Goal: Transaction & Acquisition: Purchase product/service

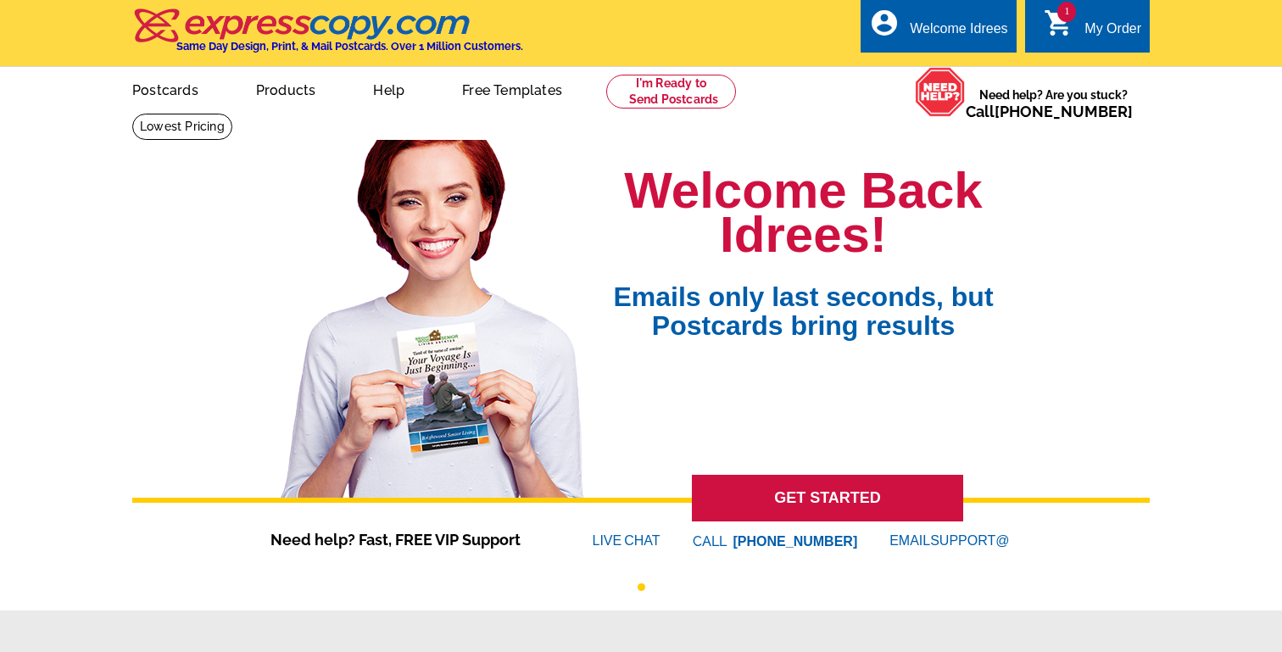
click at [1073, 26] on icon "shopping_cart" at bounding box center [1059, 23] width 31 height 31
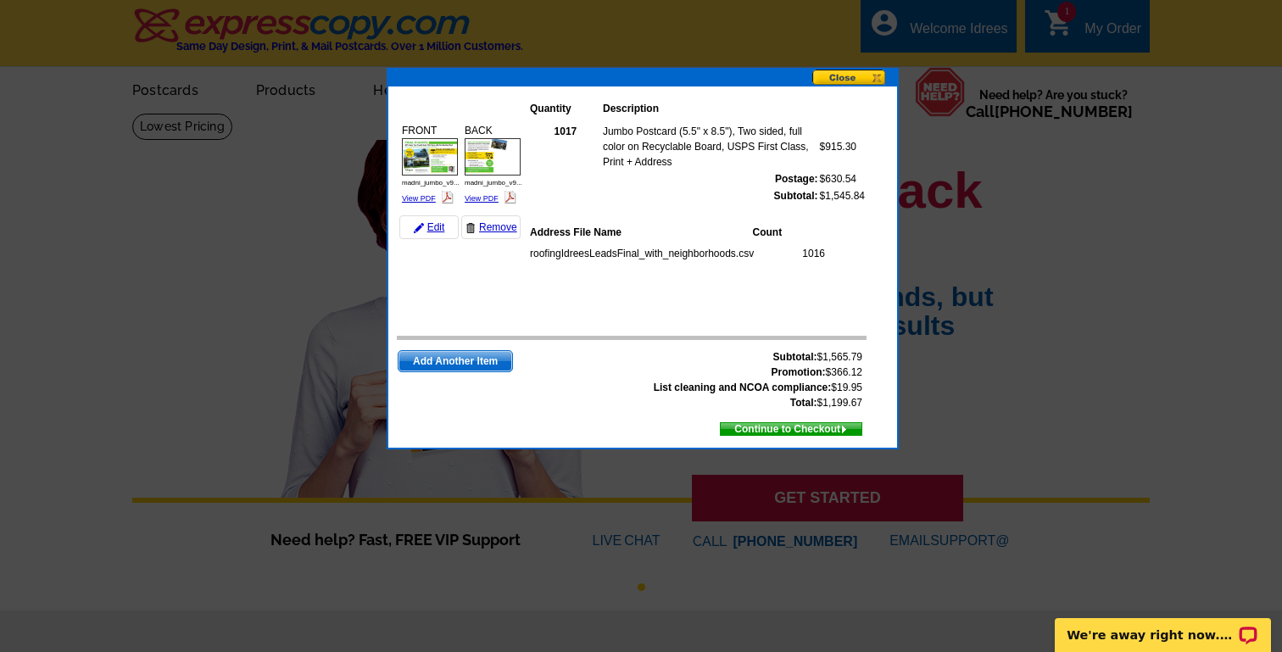
click at [763, 431] on span "Continue to Checkout" at bounding box center [791, 429] width 141 height 19
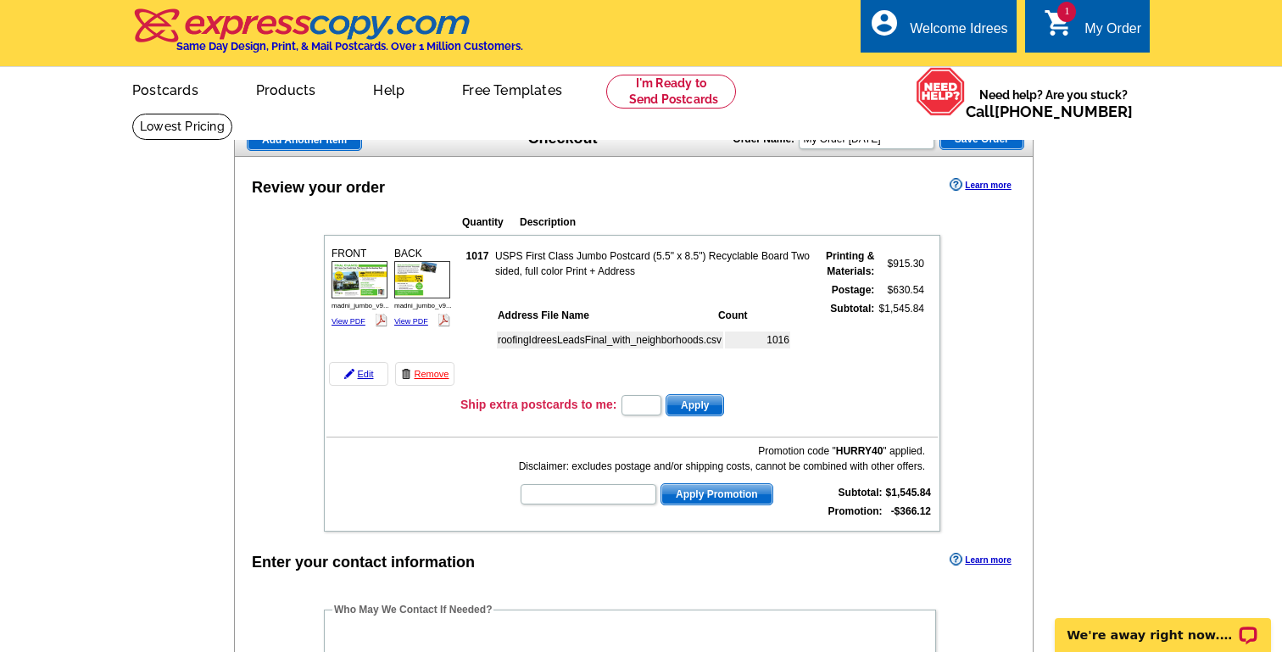
scroll to position [604, 0]
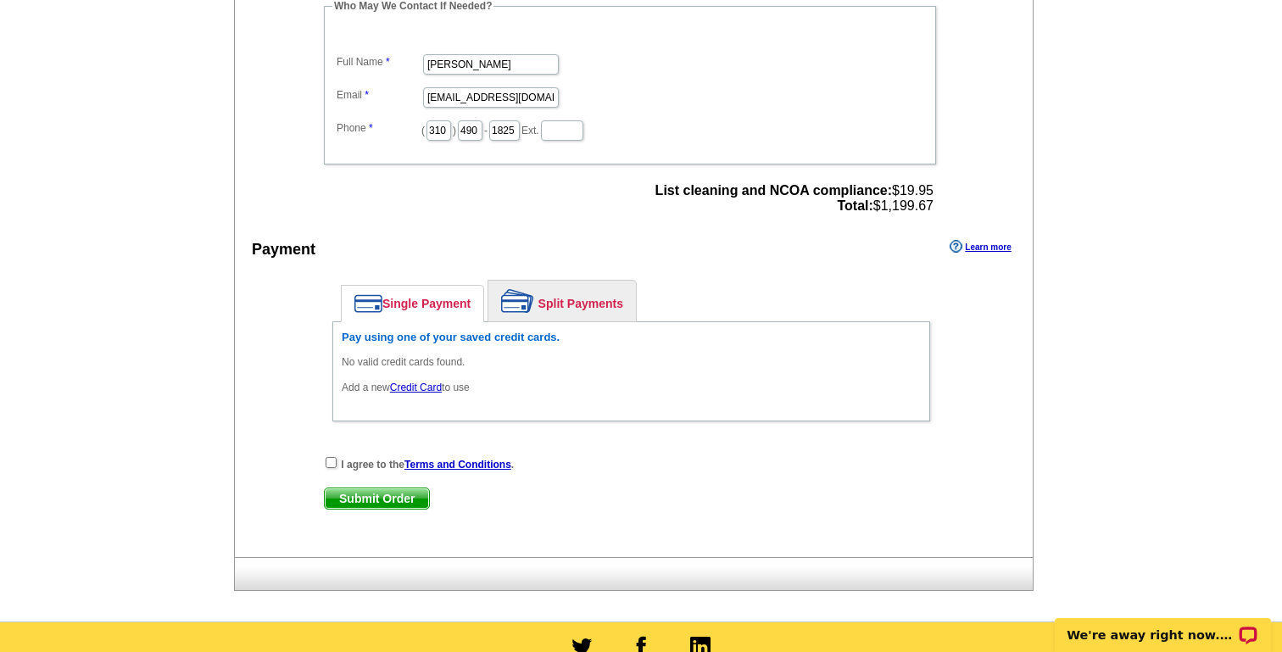
click at [419, 389] on link "Credit Card" at bounding box center [416, 388] width 52 height 12
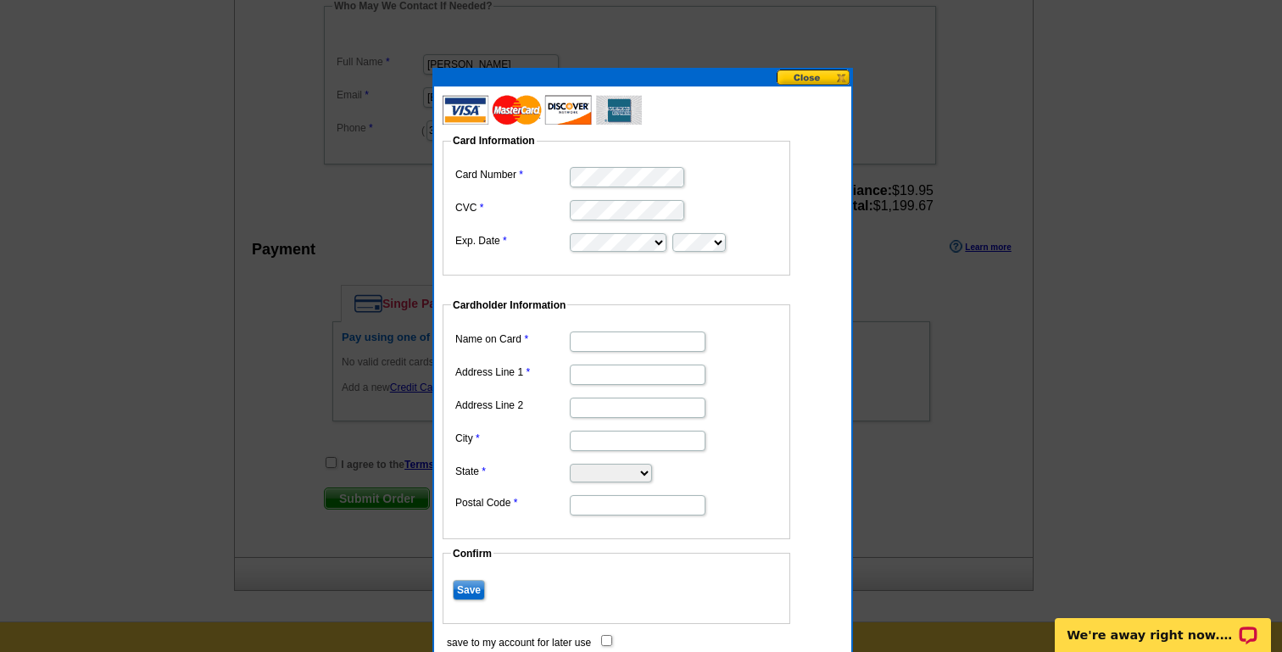
click at [802, 75] on button at bounding box center [814, 78] width 75 height 16
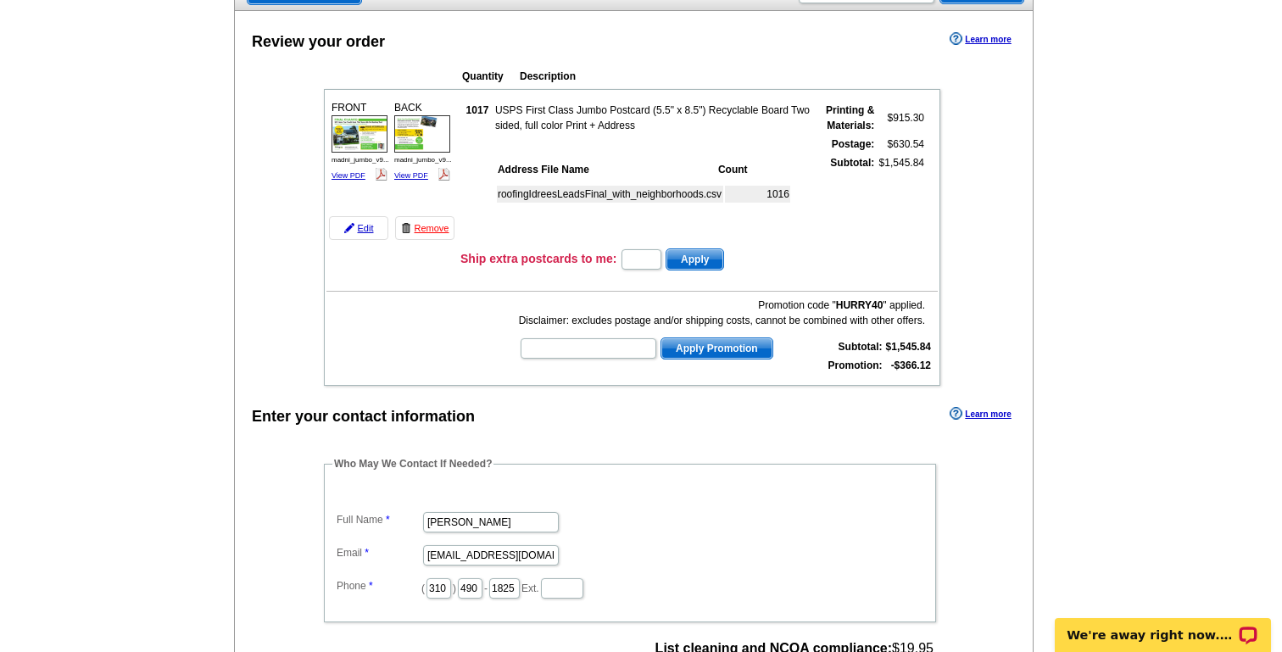
scroll to position [136, 0]
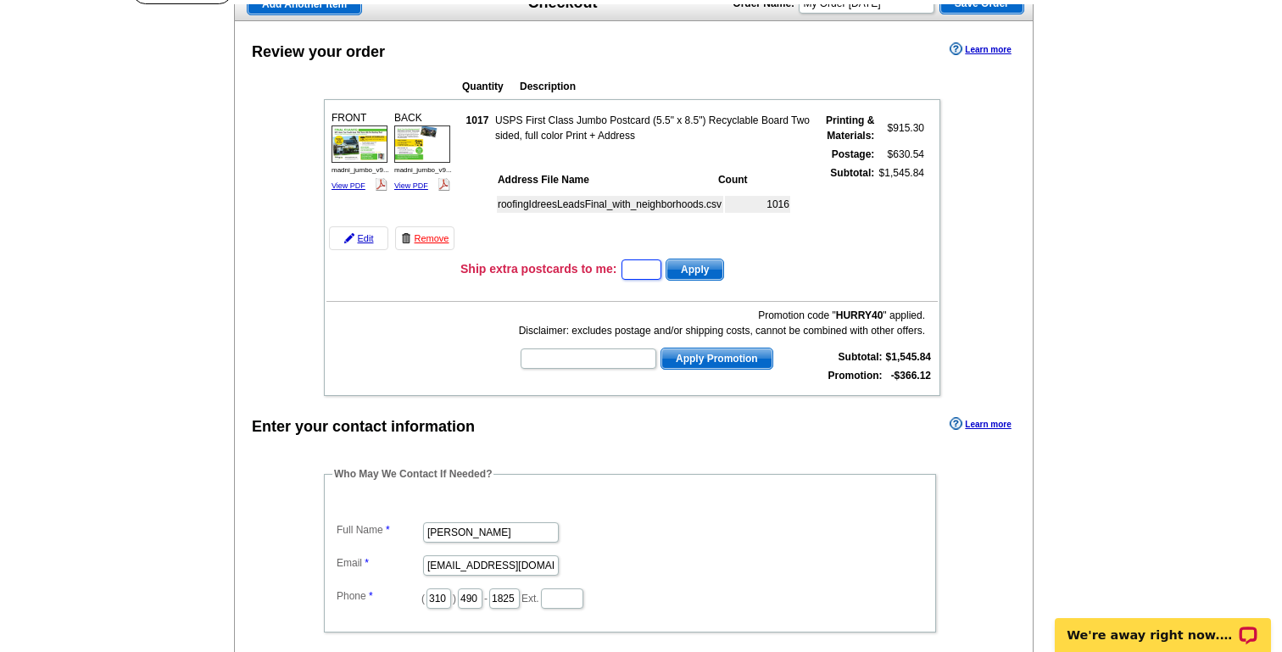
click at [639, 267] on input "text" at bounding box center [642, 269] width 40 height 20
type input "1"
click at [680, 272] on span "Apply" at bounding box center [695, 269] width 57 height 20
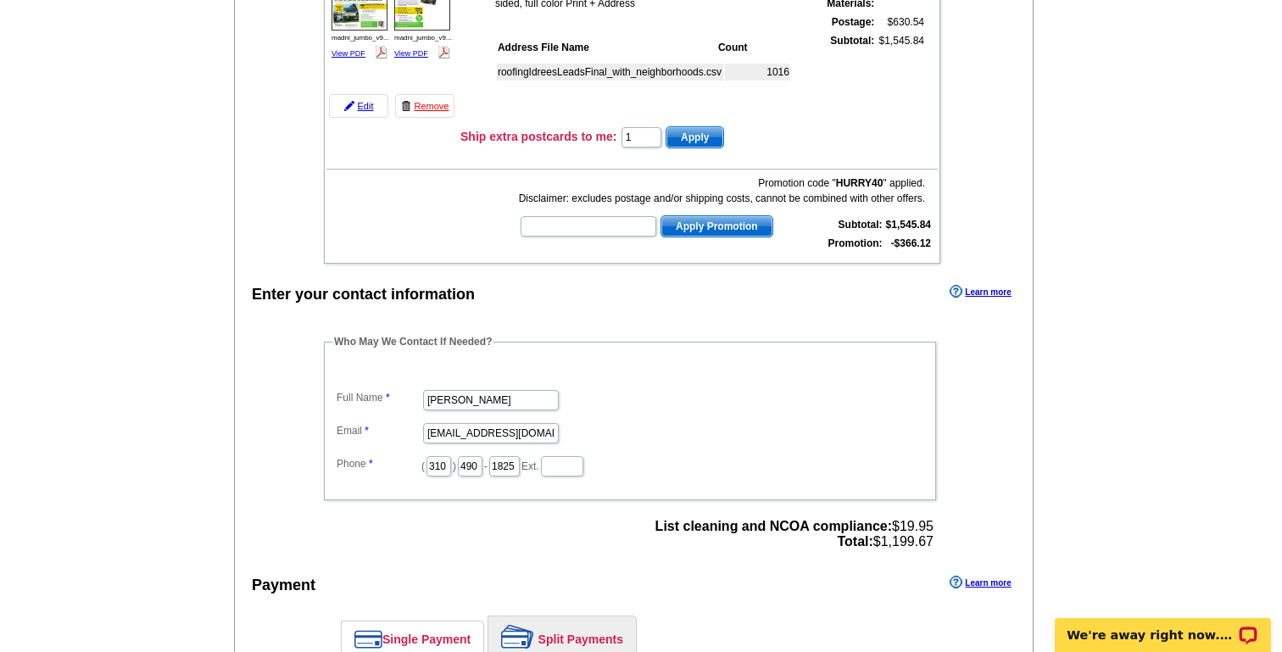
scroll to position [271, 0]
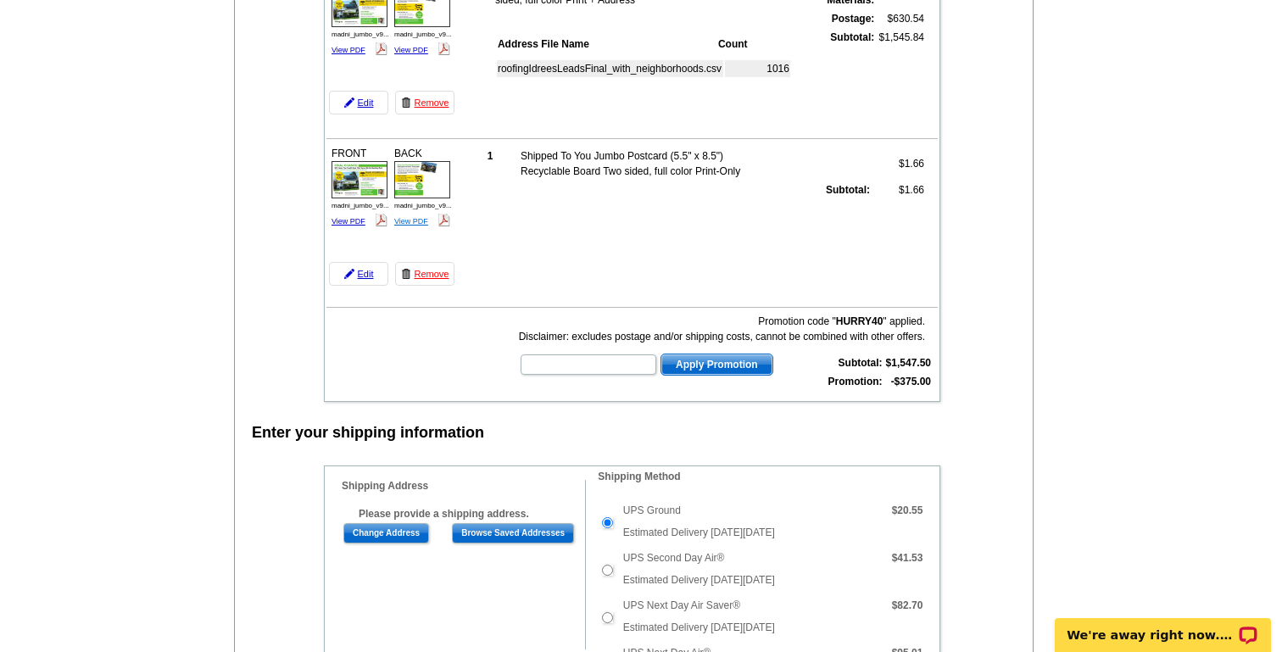
scroll to position [234, 0]
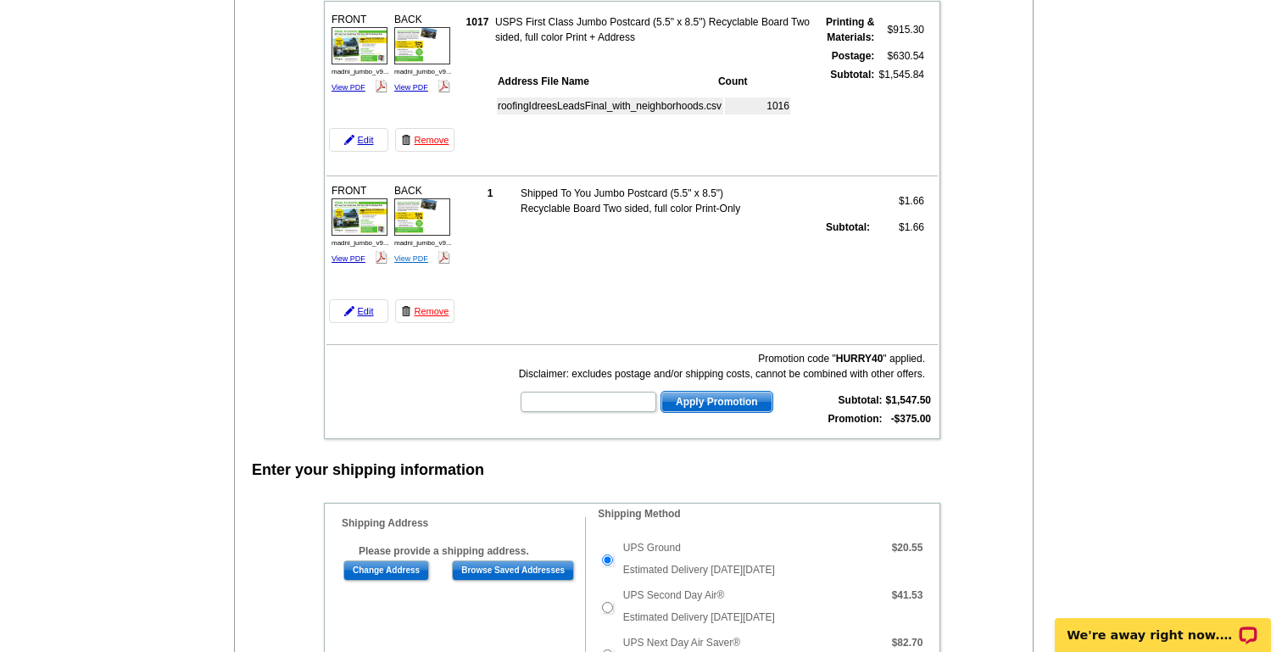
click at [415, 260] on link "View PDF" at bounding box center [411, 258] width 34 height 8
click at [355, 34] on img at bounding box center [360, 45] width 56 height 37
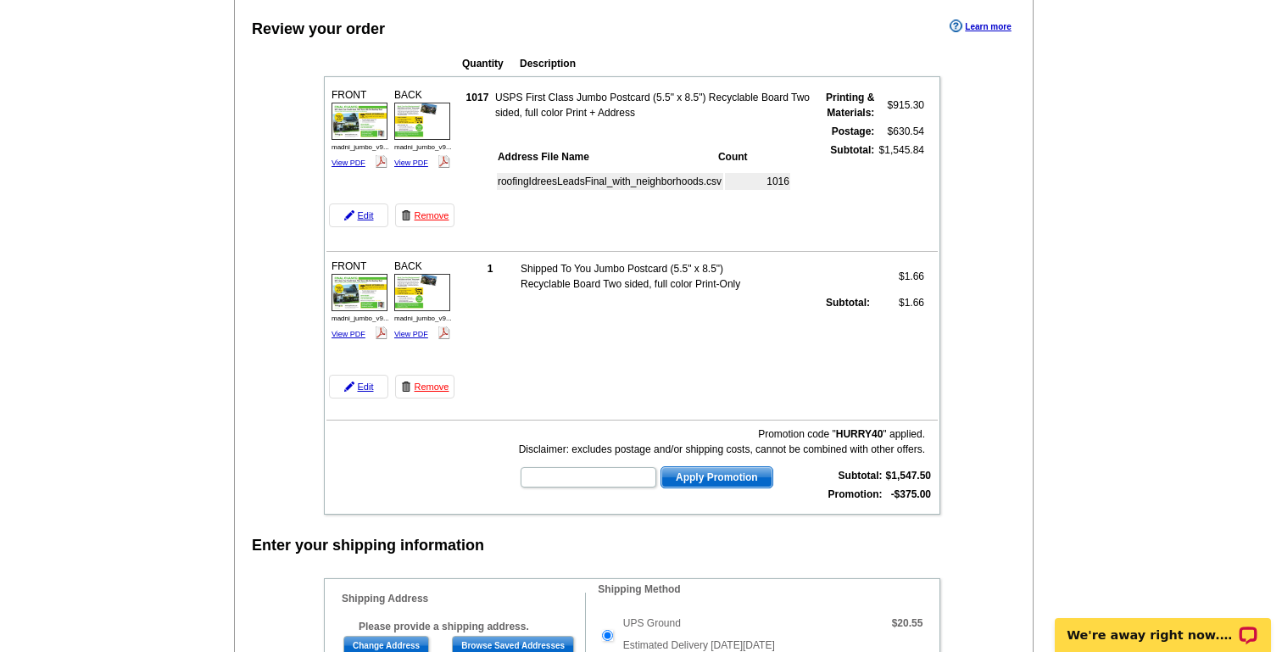
scroll to position [0, 0]
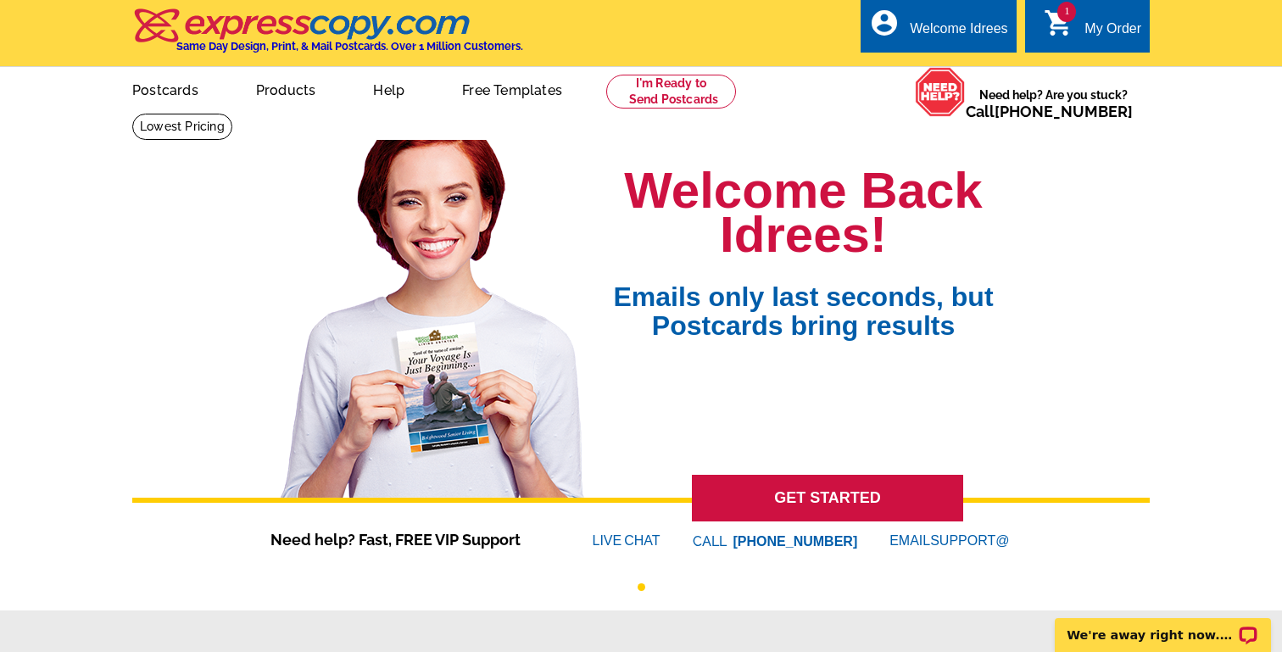
click at [1070, 25] on icon "shopping_cart" at bounding box center [1059, 23] width 31 height 31
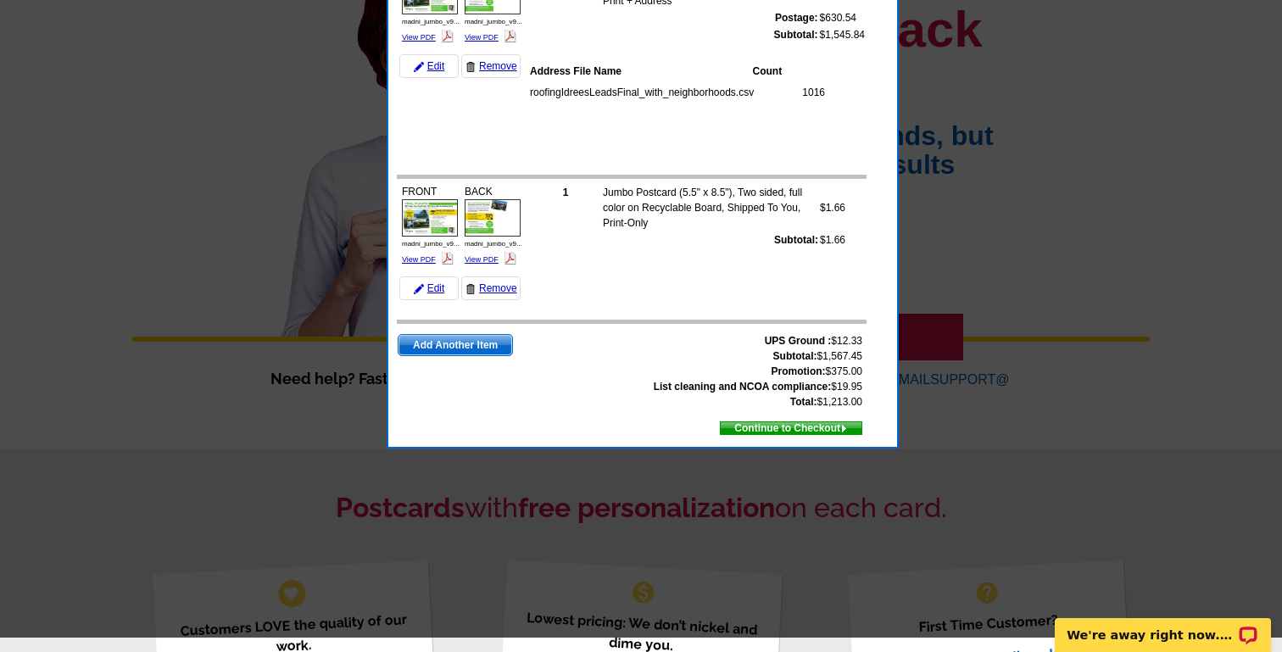
scroll to position [165, 0]
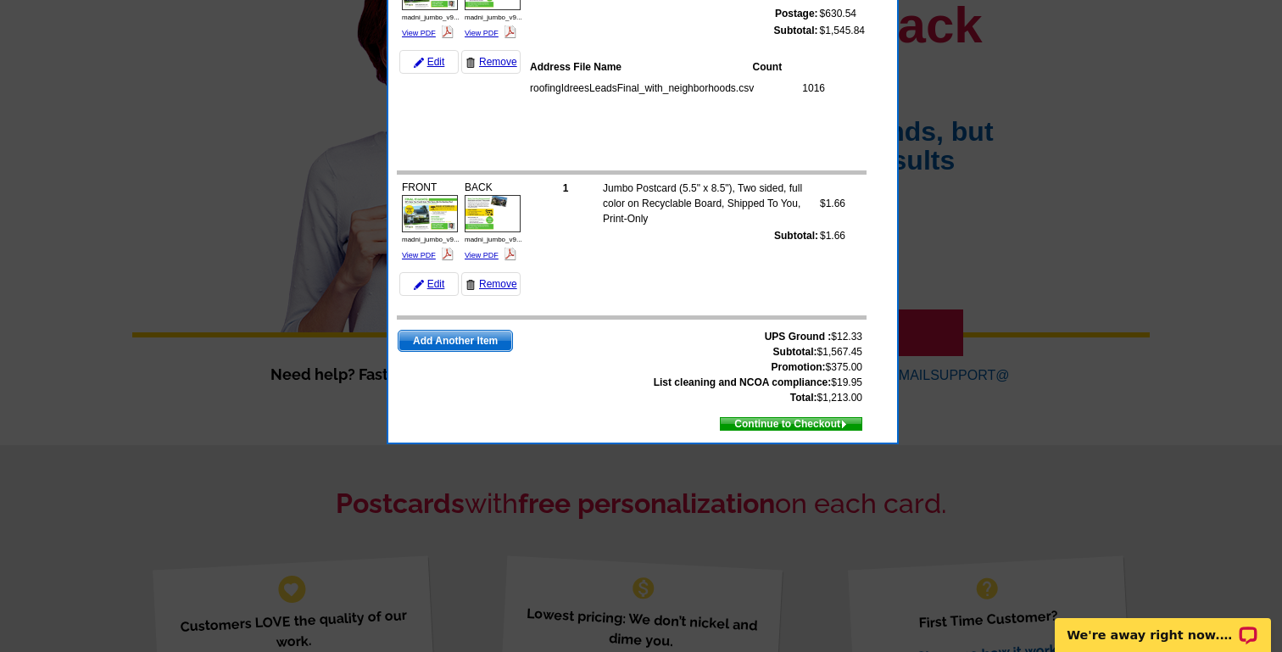
click at [768, 430] on span "Continue to Checkout" at bounding box center [791, 424] width 141 height 19
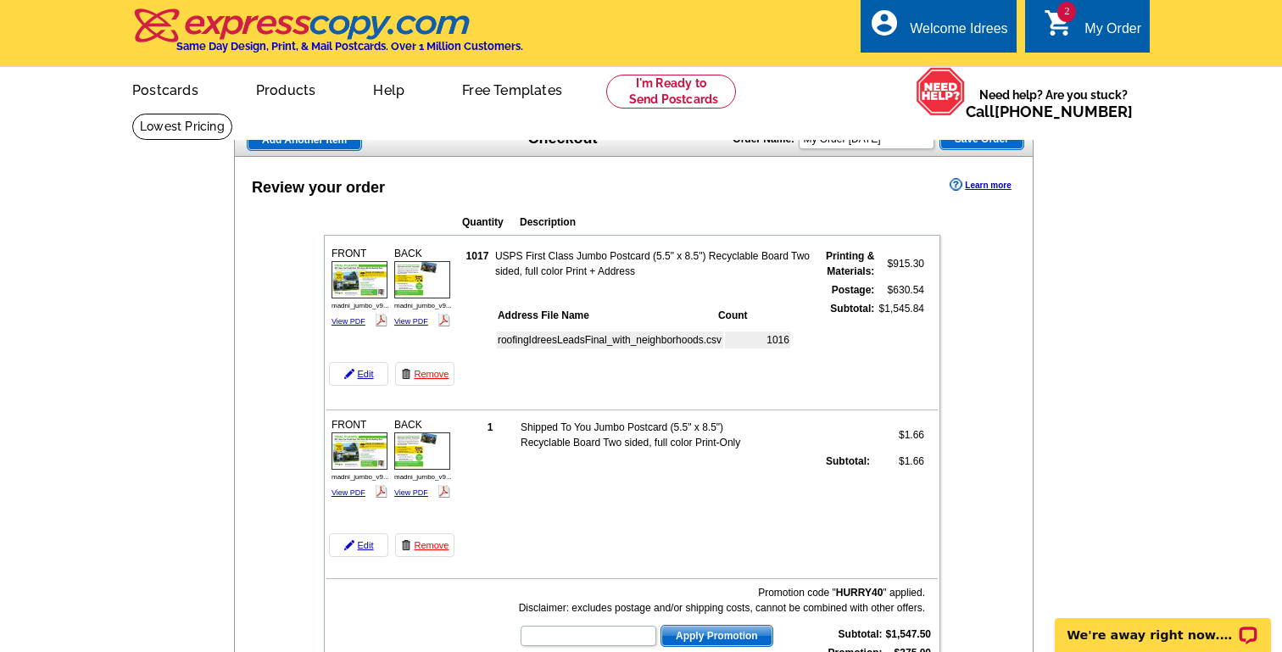
click at [1076, 33] on link "2 shopping_cart My Order" at bounding box center [1093, 29] width 98 height 21
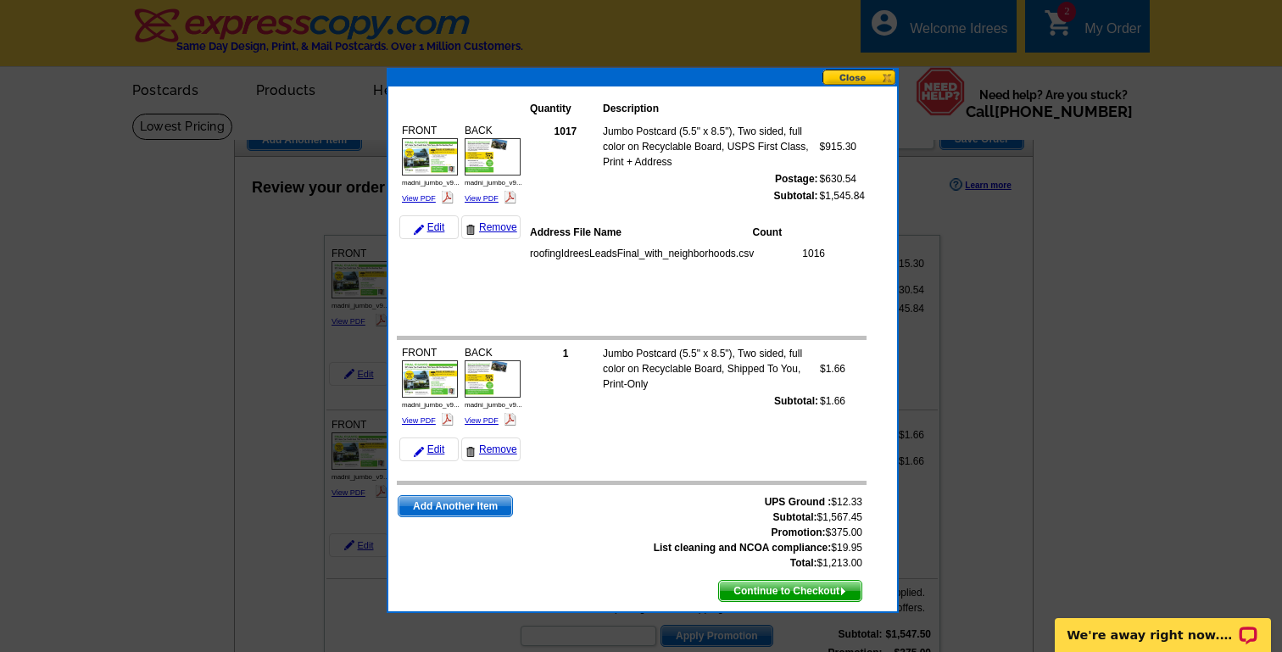
click at [855, 68] on div "Quantity Description FRONT madni_jumbo_v9... View PDF $915.30 Count" at bounding box center [643, 340] width 512 height 545
click at [856, 77] on button at bounding box center [860, 78] width 75 height 16
